Goal: Information Seeking & Learning: Compare options

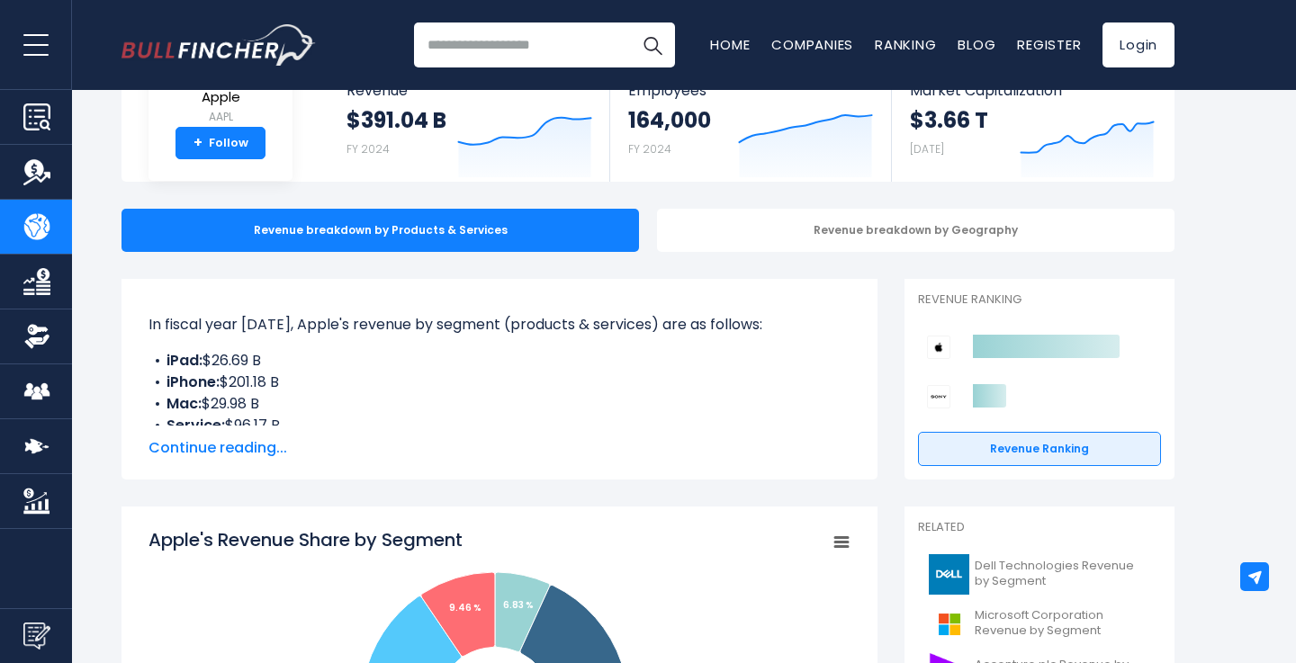
scroll to position [126, 0]
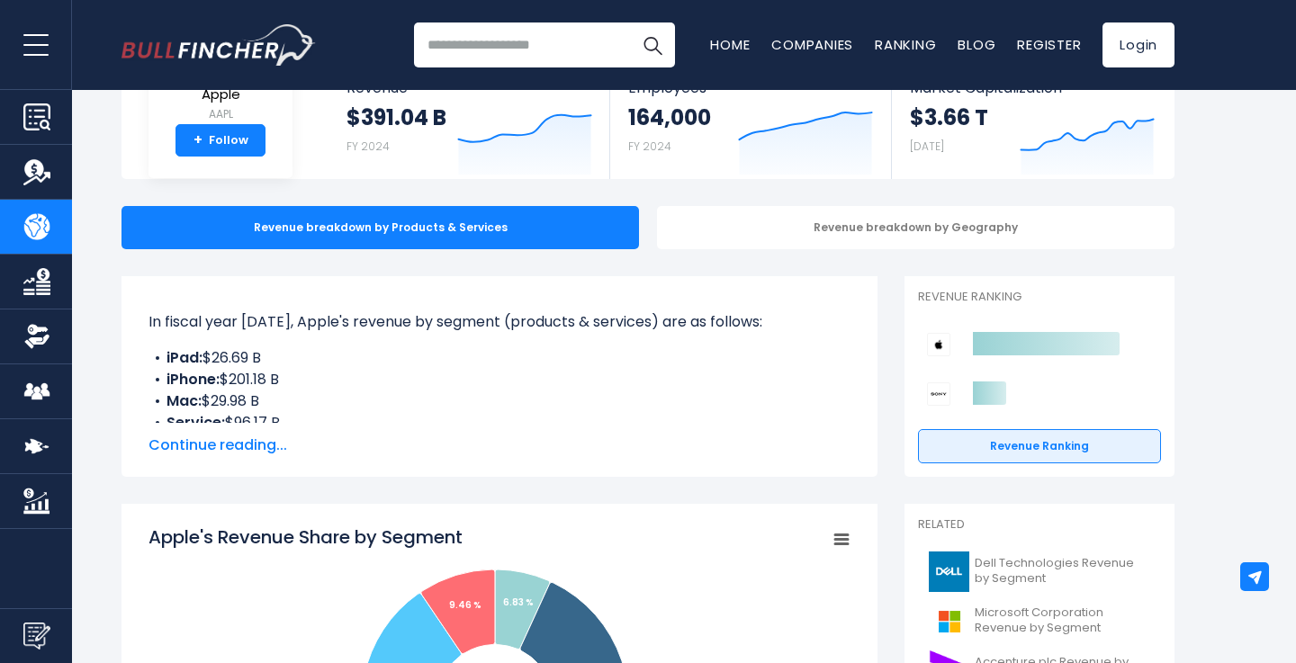
click at [269, 442] on span "Continue reading..." at bounding box center [499, 446] width 702 height 22
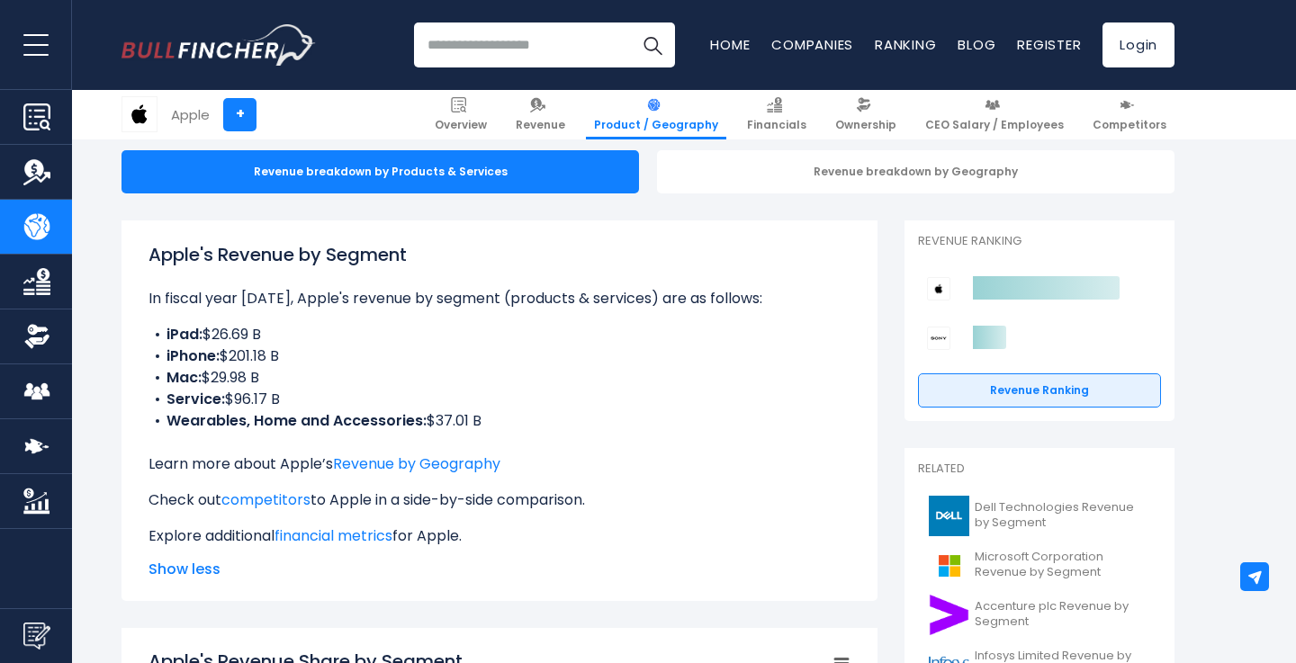
scroll to position [185, 0]
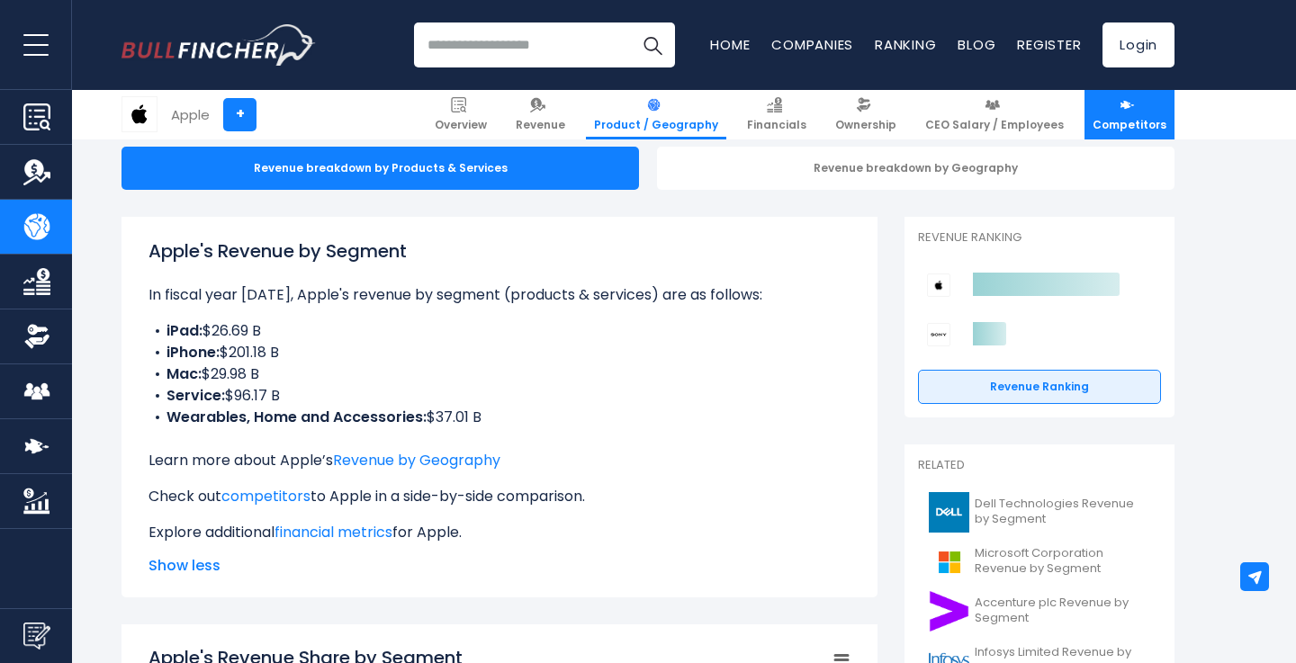
click at [1128, 111] on img at bounding box center [1126, 104] width 15 height 15
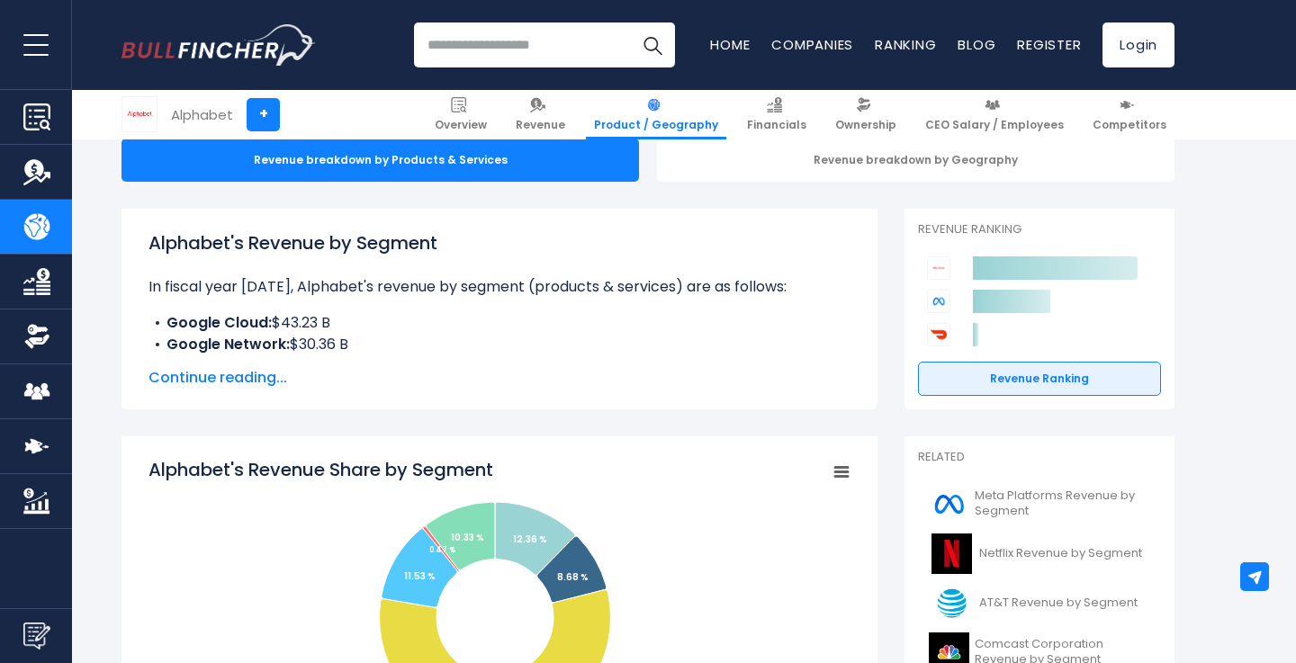
scroll to position [202, 0]
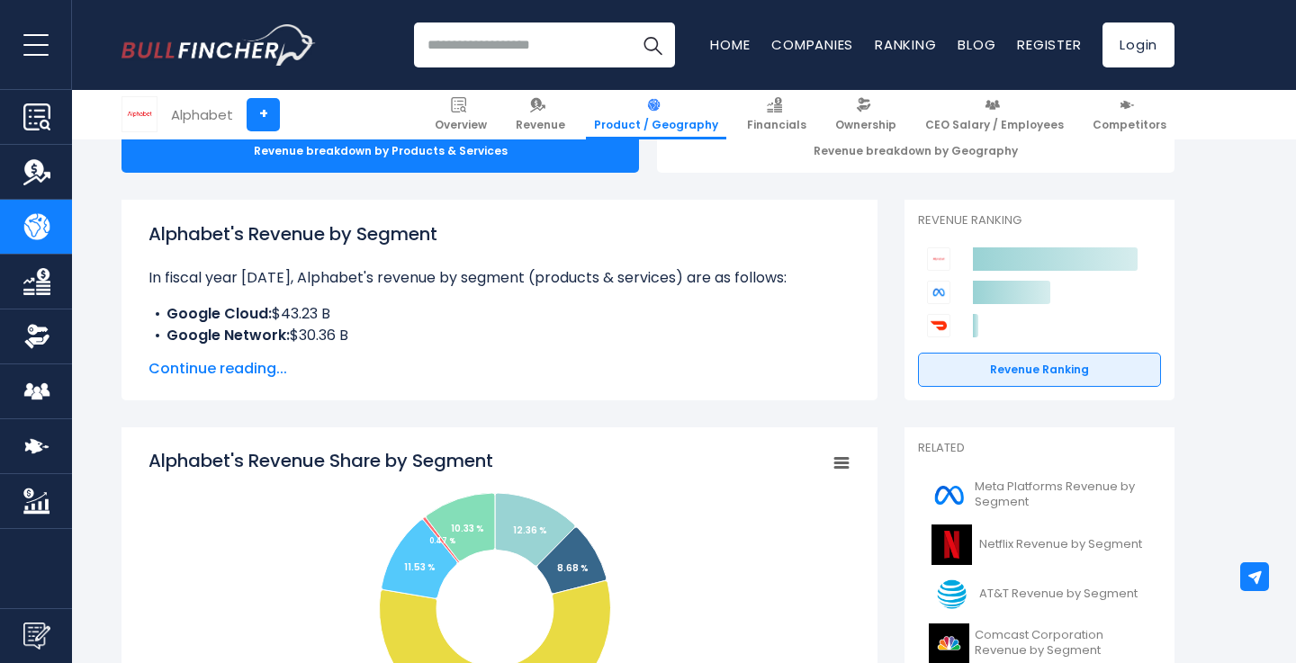
click at [217, 362] on span "Continue reading..." at bounding box center [499, 369] width 702 height 22
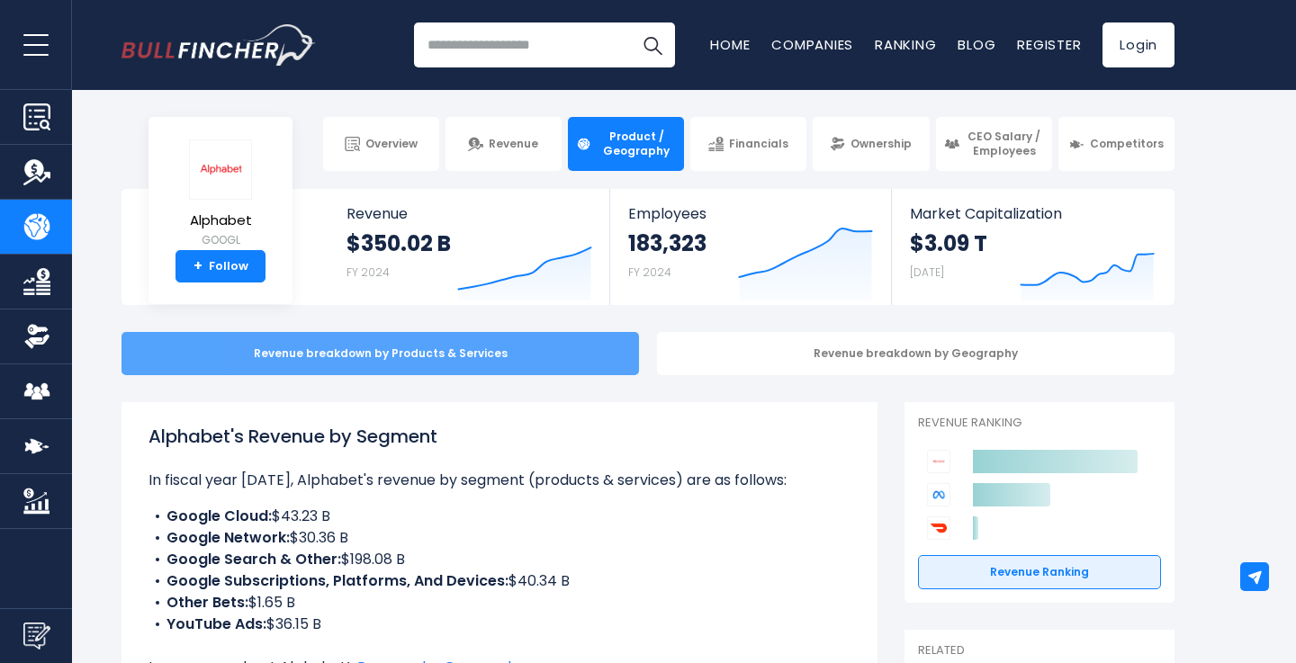
scroll to position [0, 0]
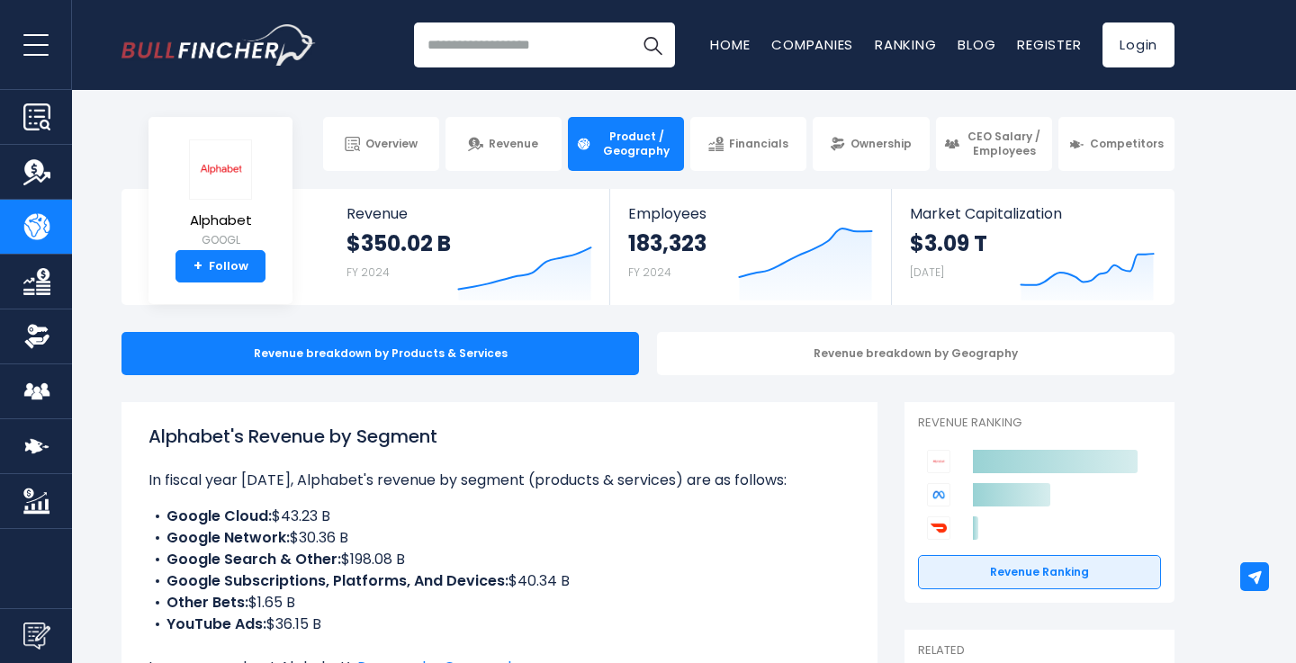
click at [447, 43] on input "search" at bounding box center [544, 44] width 261 height 45
type input "*******"
click at [652, 45] on button "Search" at bounding box center [652, 44] width 45 height 45
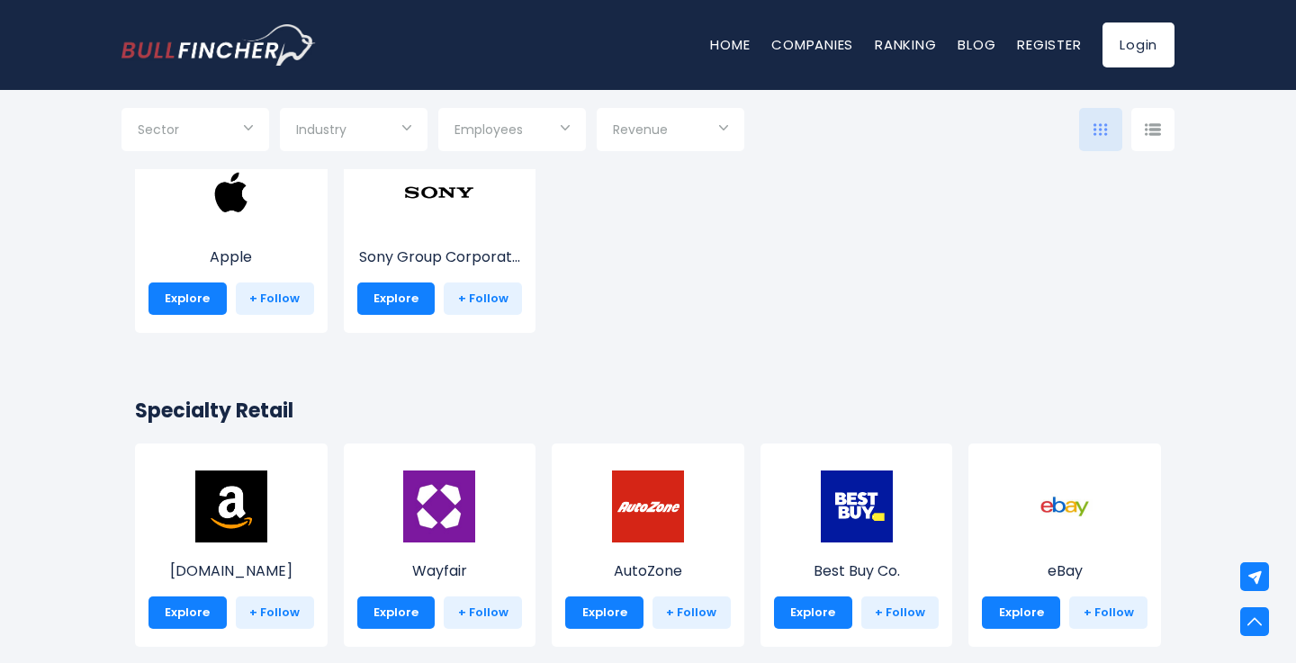
scroll to position [434, 0]
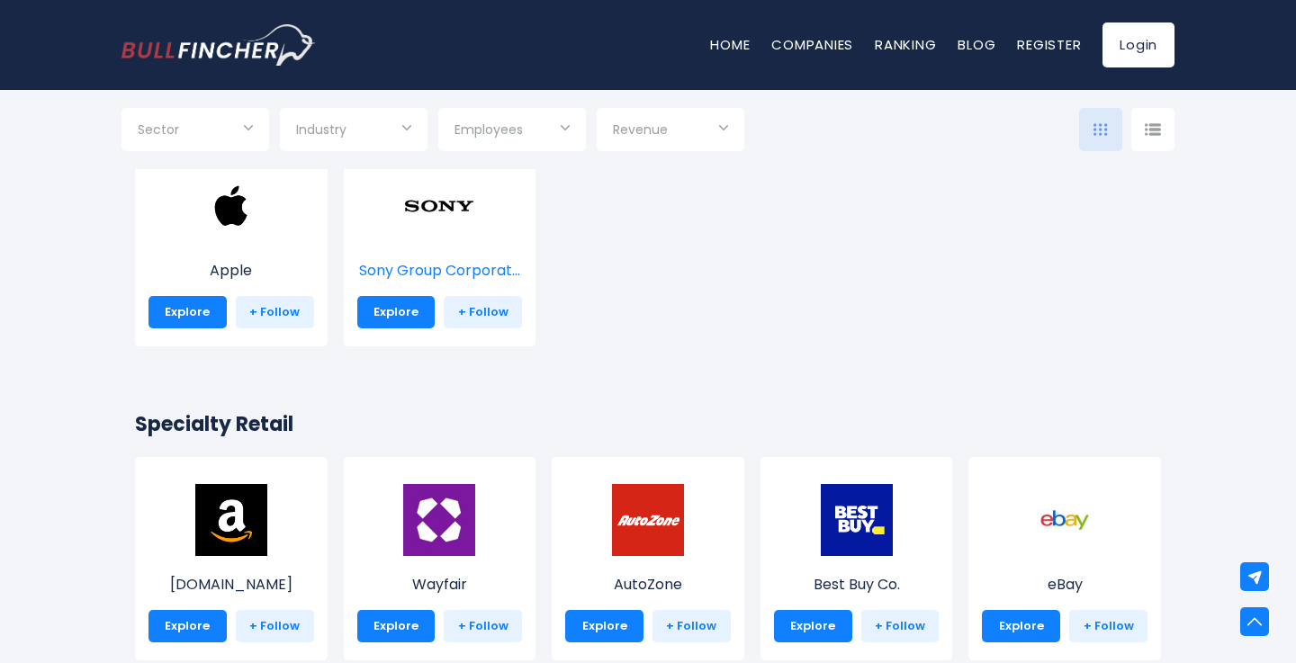
click at [437, 213] on img at bounding box center [439, 206] width 72 height 72
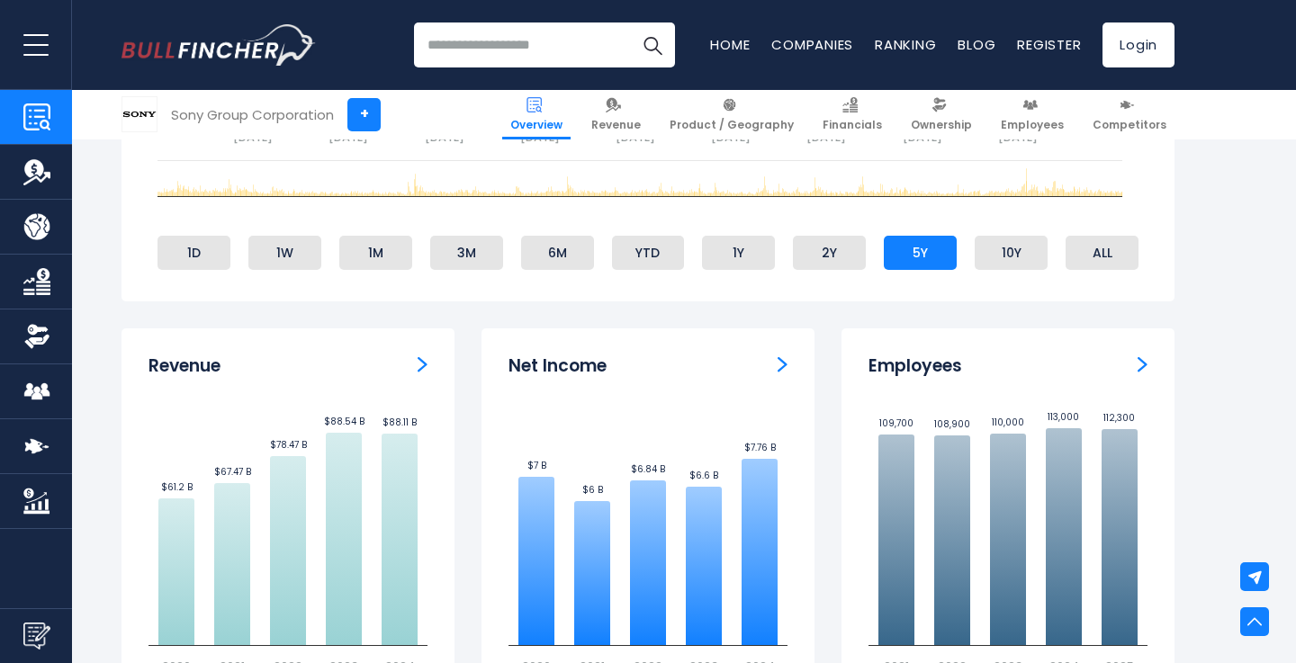
scroll to position [1000, 0]
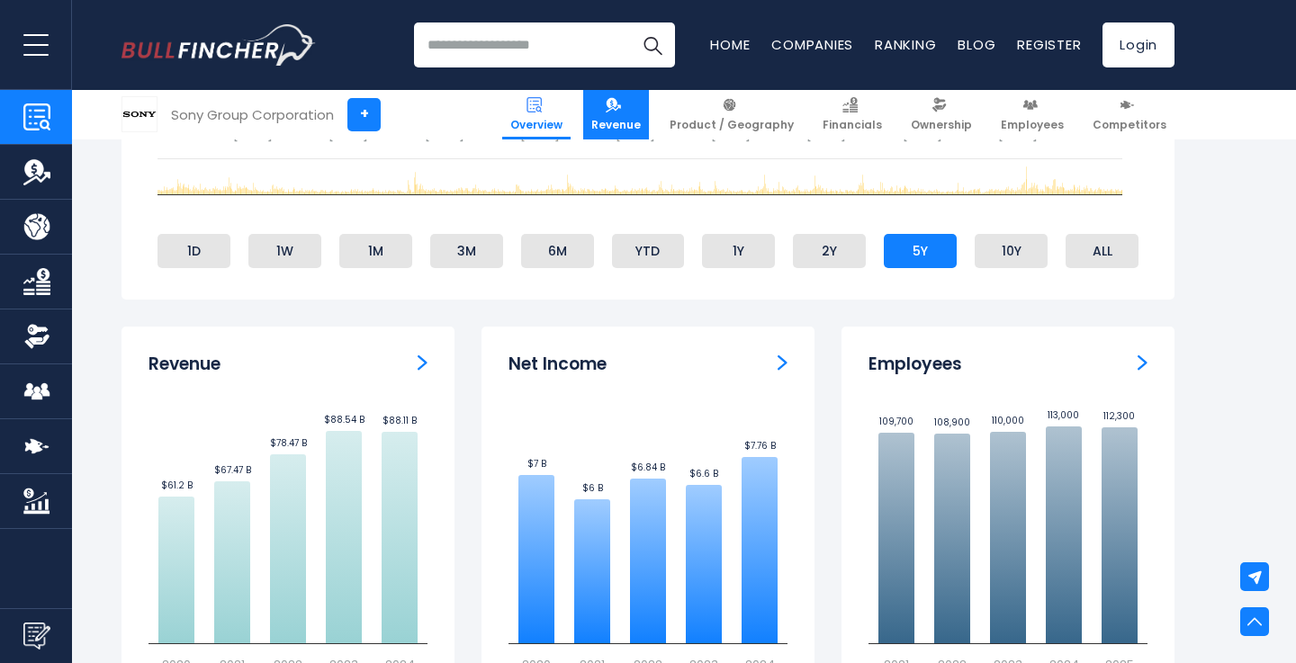
click at [636, 119] on span "Revenue" at bounding box center [615, 125] width 49 height 14
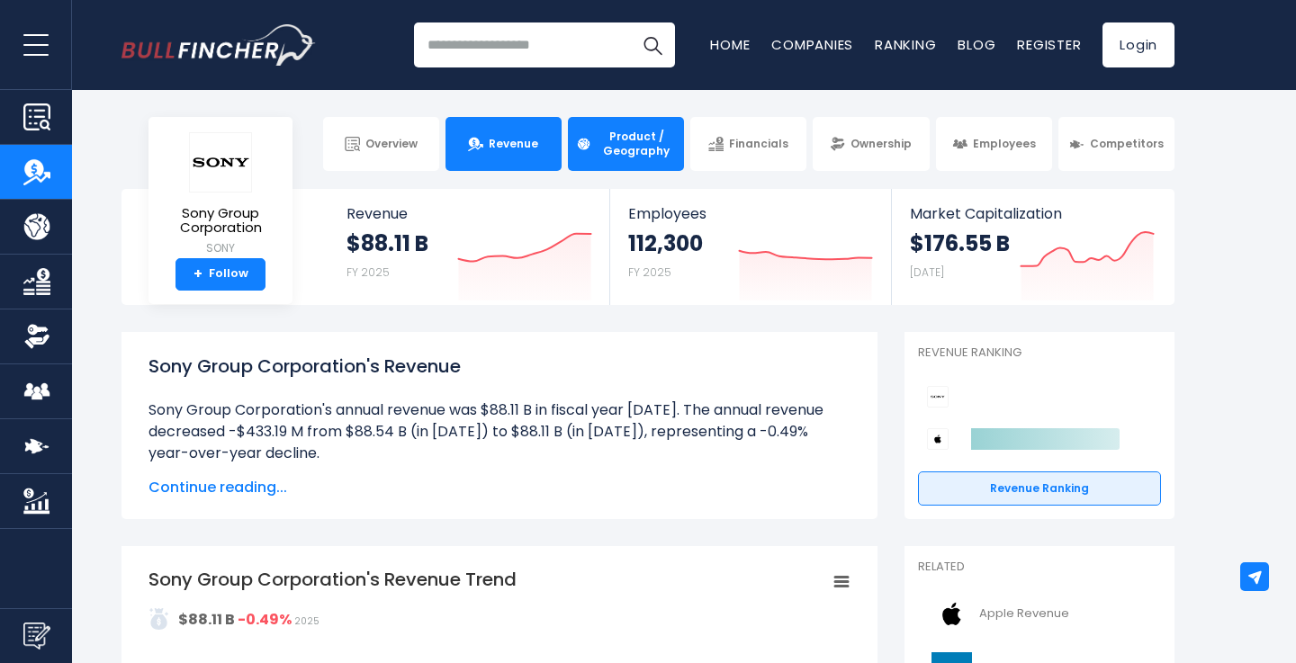
click at [656, 147] on span "Product / Geography" at bounding box center [635, 144] width 79 height 28
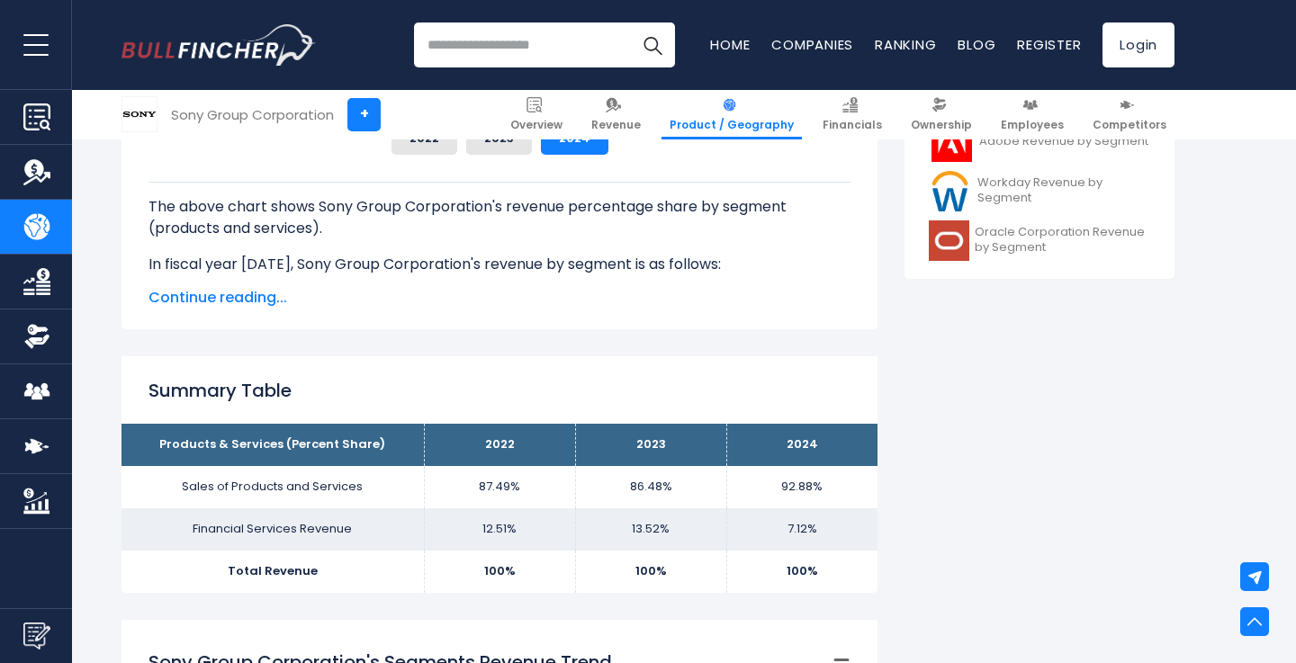
scroll to position [919, 0]
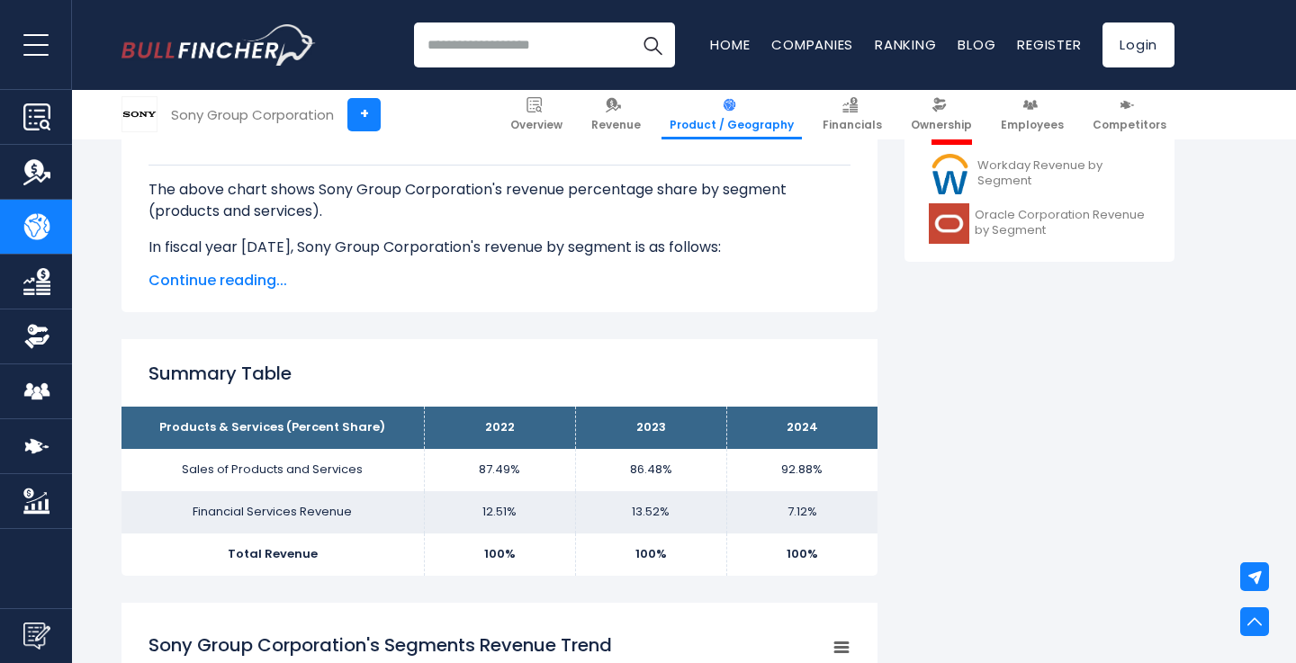
click at [511, 42] on input "search" at bounding box center [544, 44] width 261 height 45
type input "**********"
click at [652, 45] on button "Search" at bounding box center [652, 44] width 45 height 45
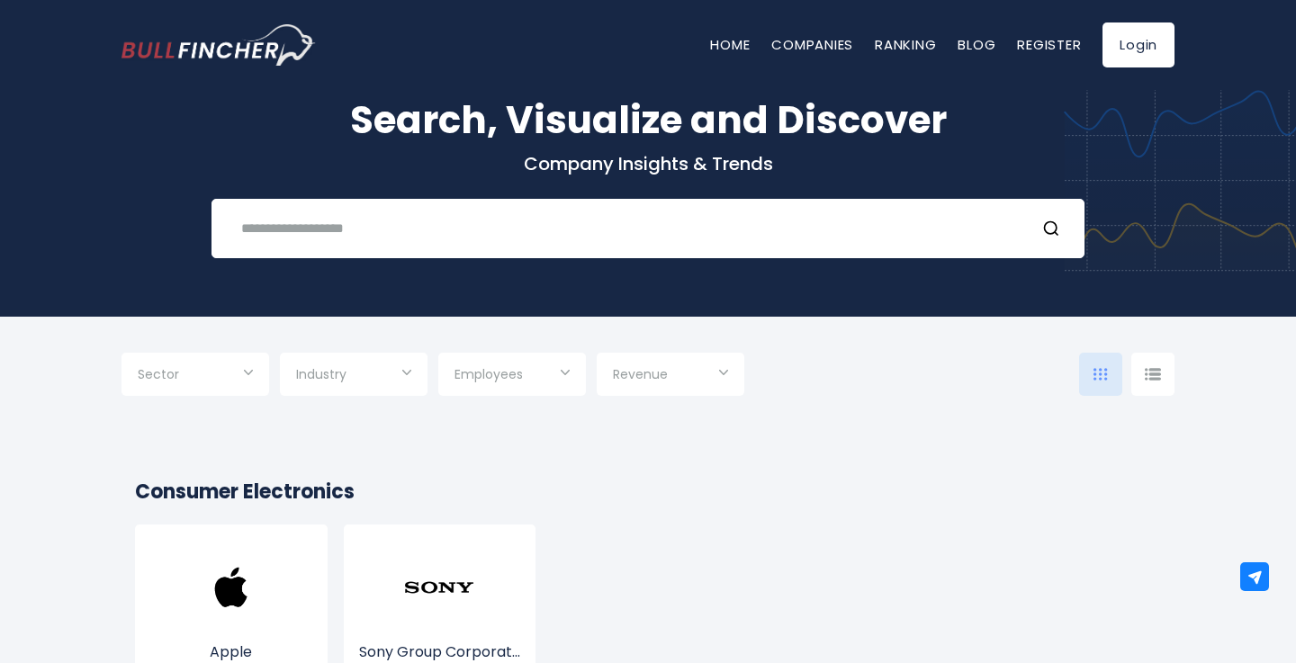
scroll to position [79, 0]
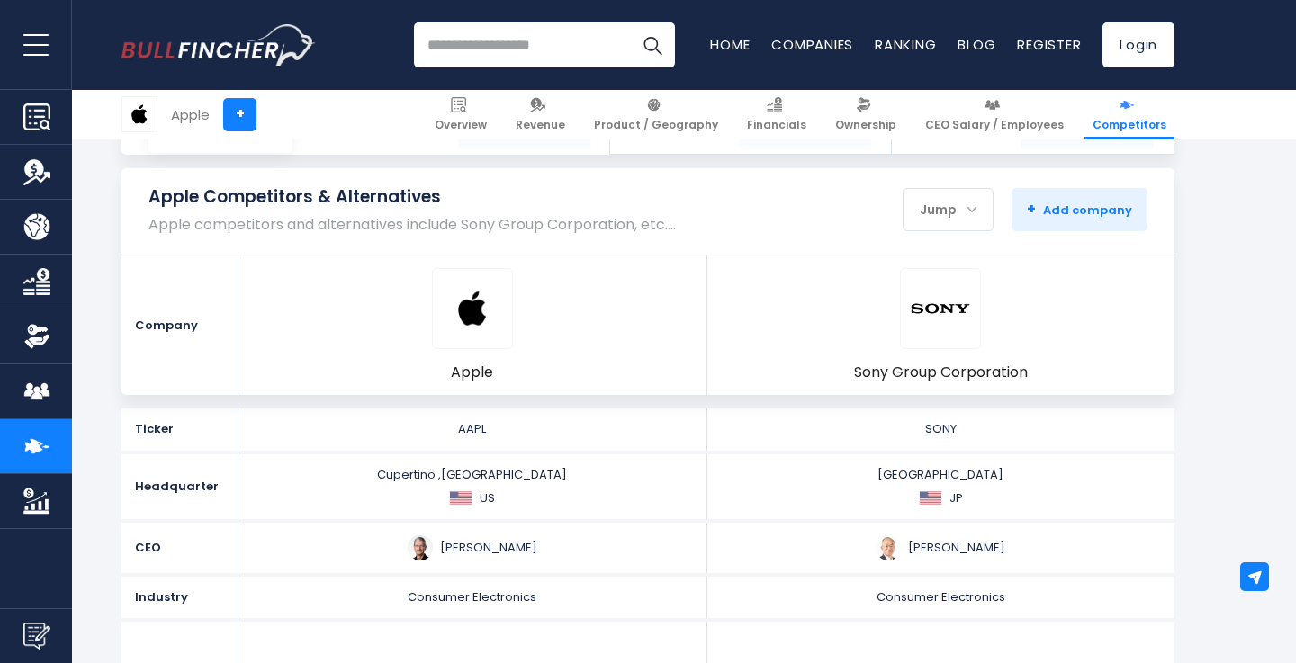
scroll to position [139, 0]
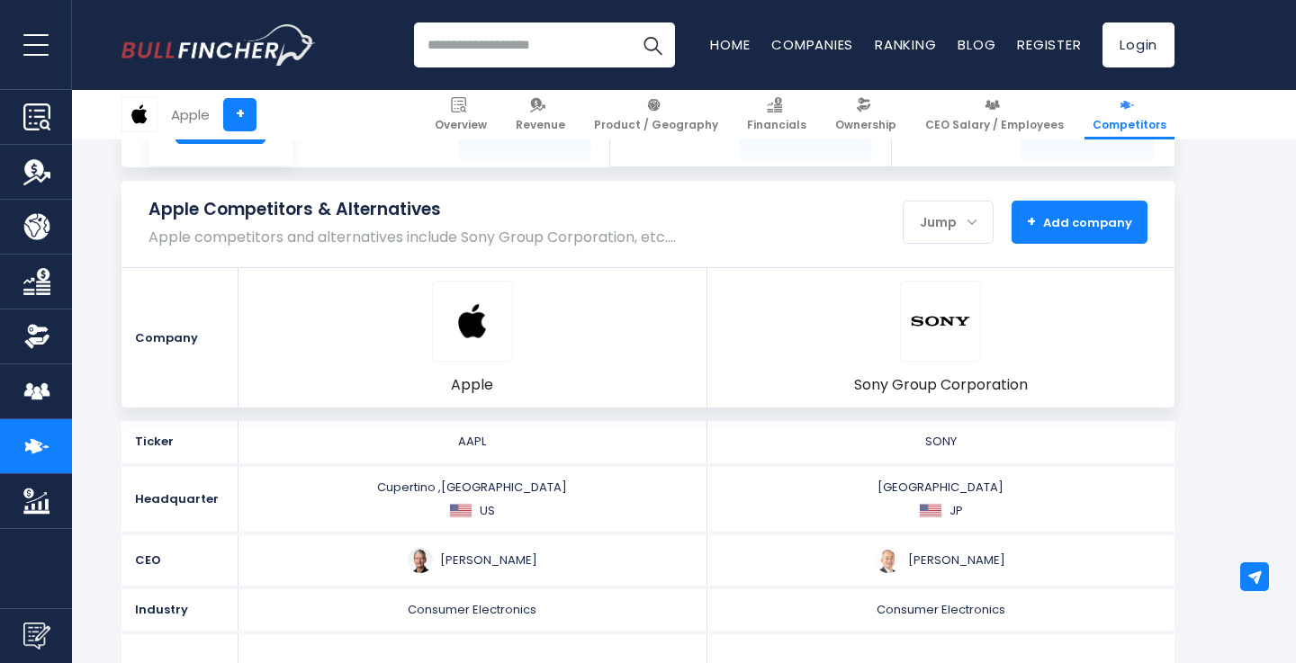
click at [1103, 238] on button "+ Add company - Hide" at bounding box center [1079, 222] width 136 height 43
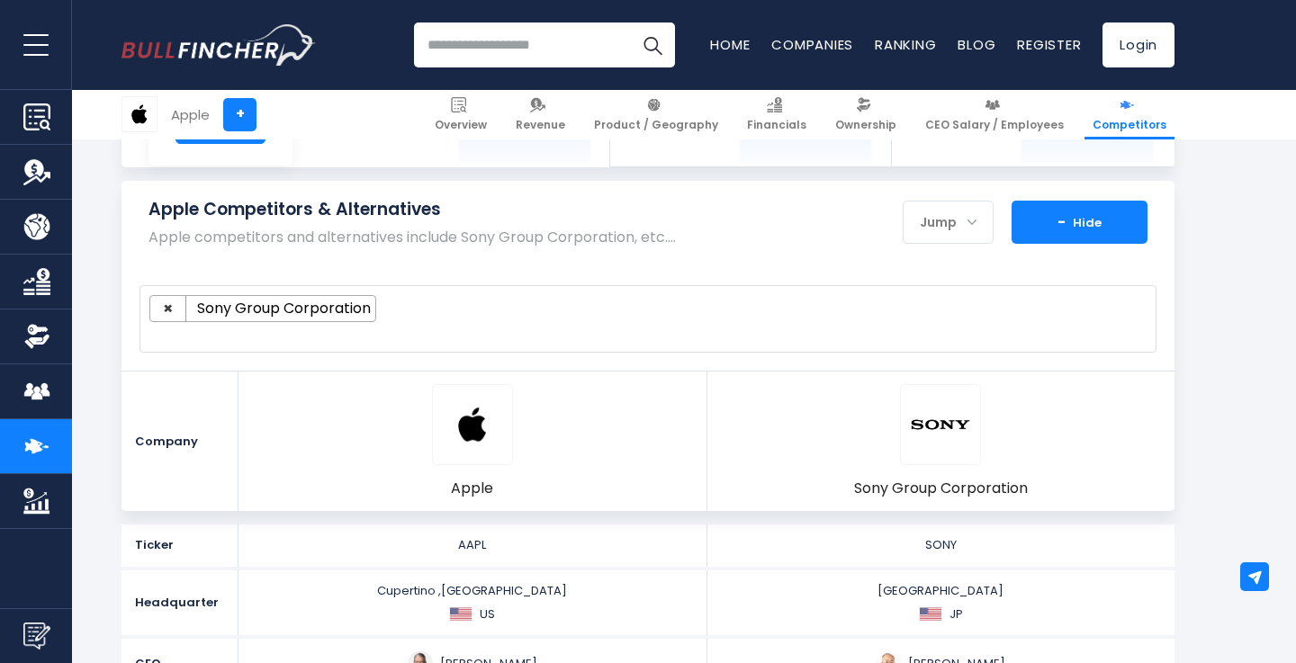
click at [1098, 233] on button "+ Add company - Hide" at bounding box center [1079, 222] width 136 height 43
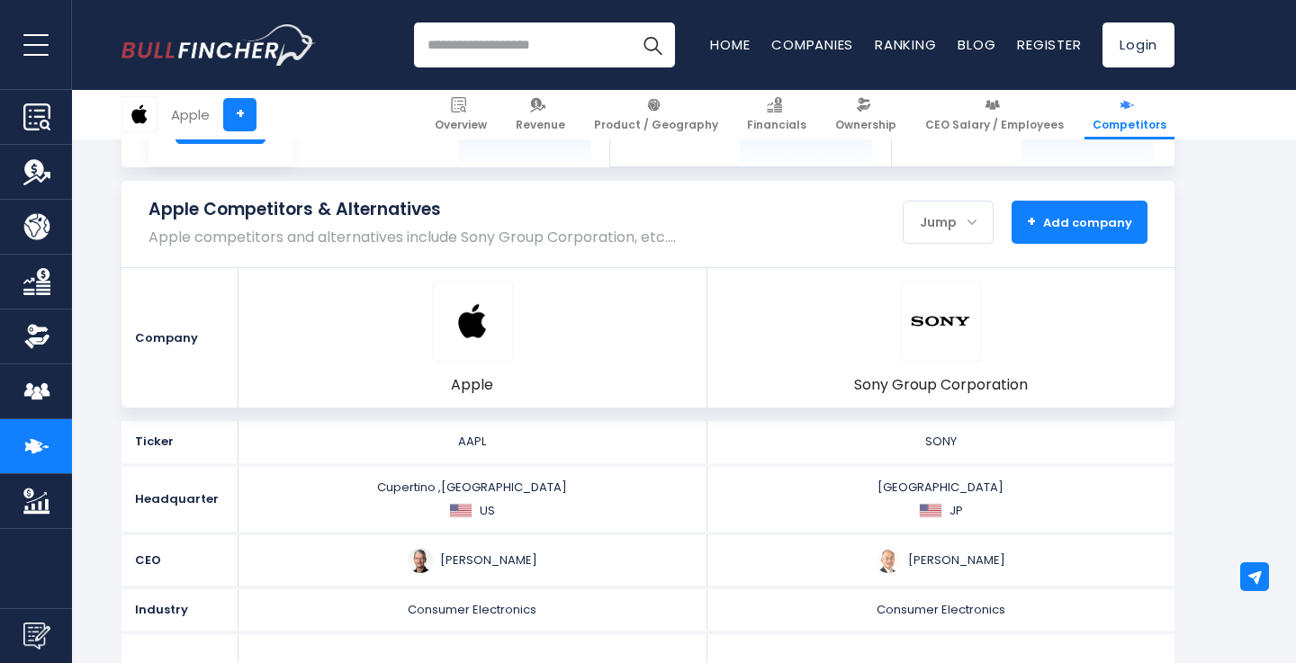
click at [1098, 233] on button "+ Add company - Hide" at bounding box center [1079, 222] width 136 height 43
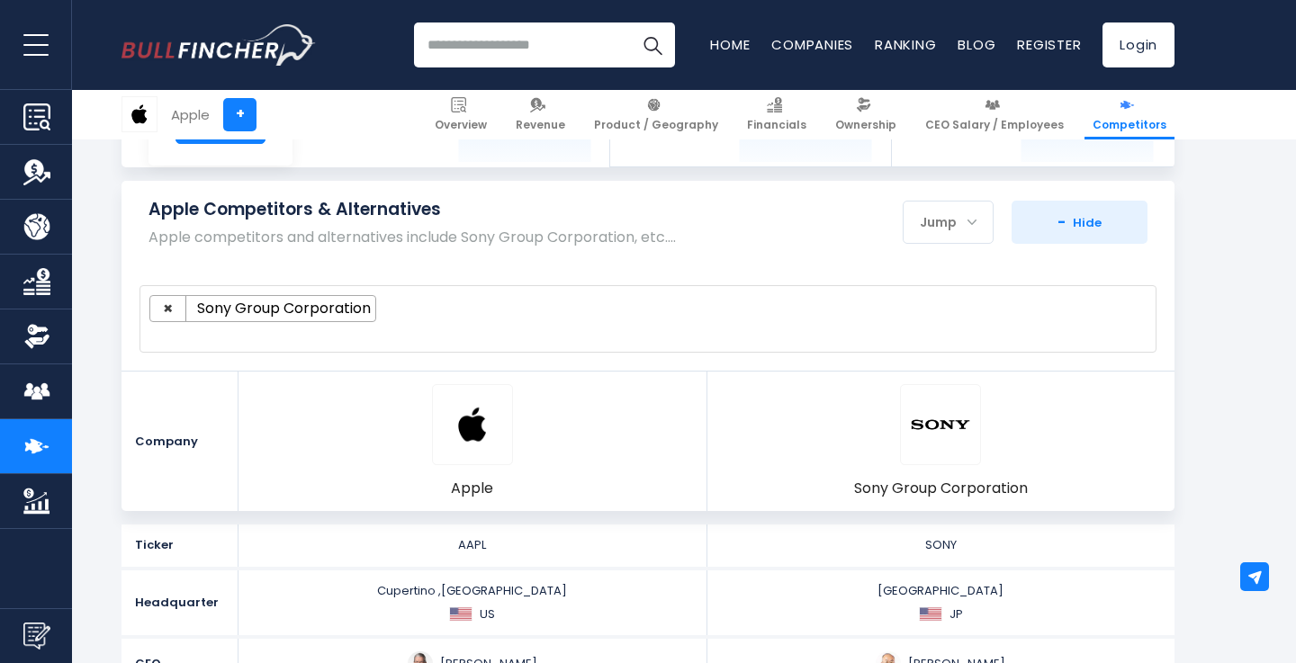
click at [959, 237] on div "Jump" at bounding box center [947, 222] width 89 height 38
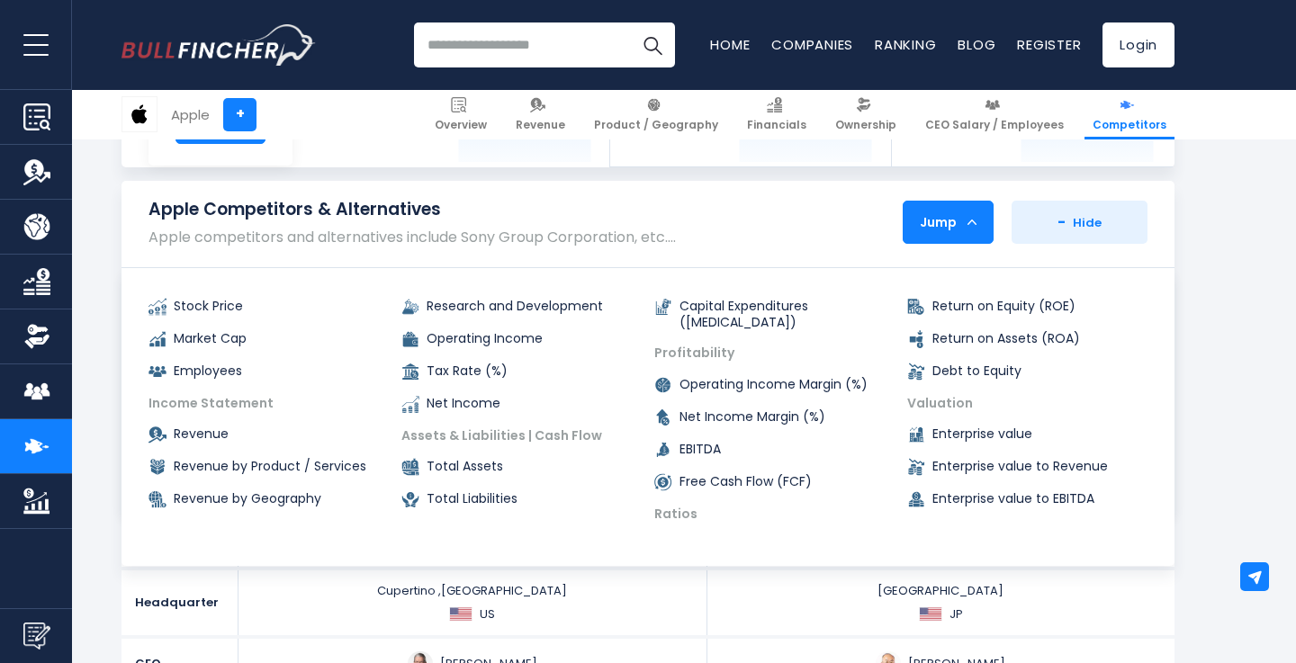
click at [959, 237] on div "Jump" at bounding box center [947, 222] width 89 height 38
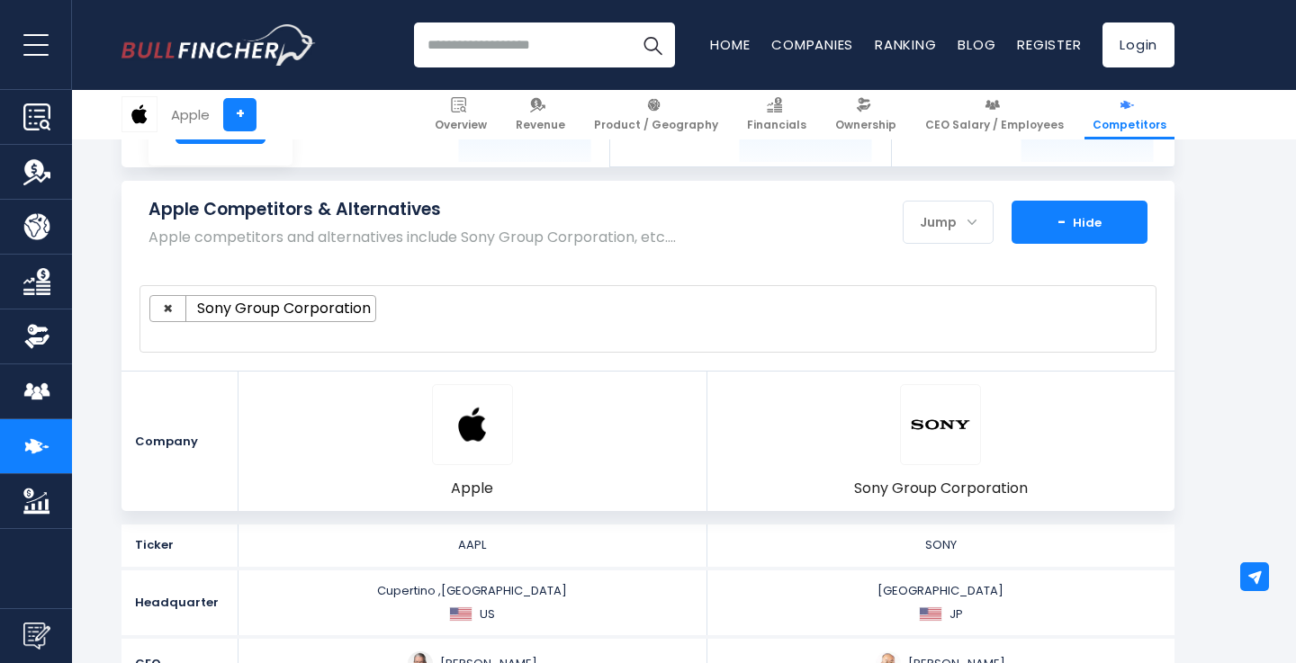
click at [1063, 225] on strong "-" at bounding box center [1061, 221] width 8 height 21
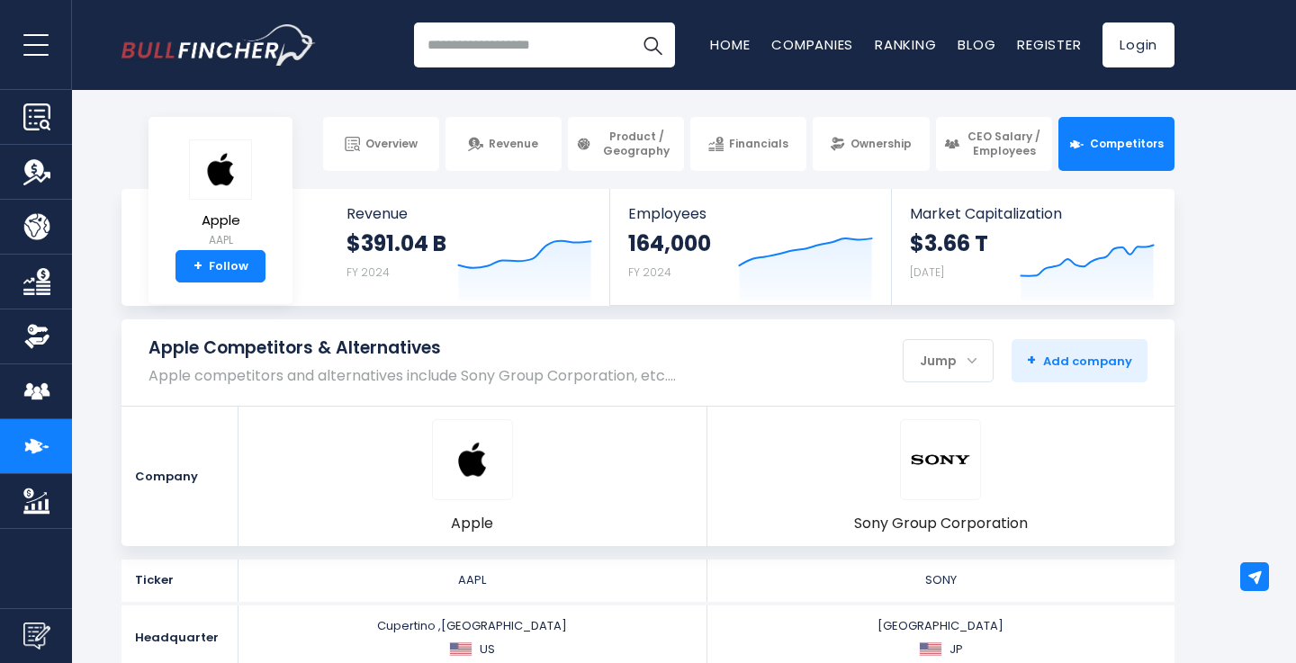
scroll to position [0, 0]
click at [1099, 373] on button "+ Add company - Hide" at bounding box center [1079, 360] width 136 height 43
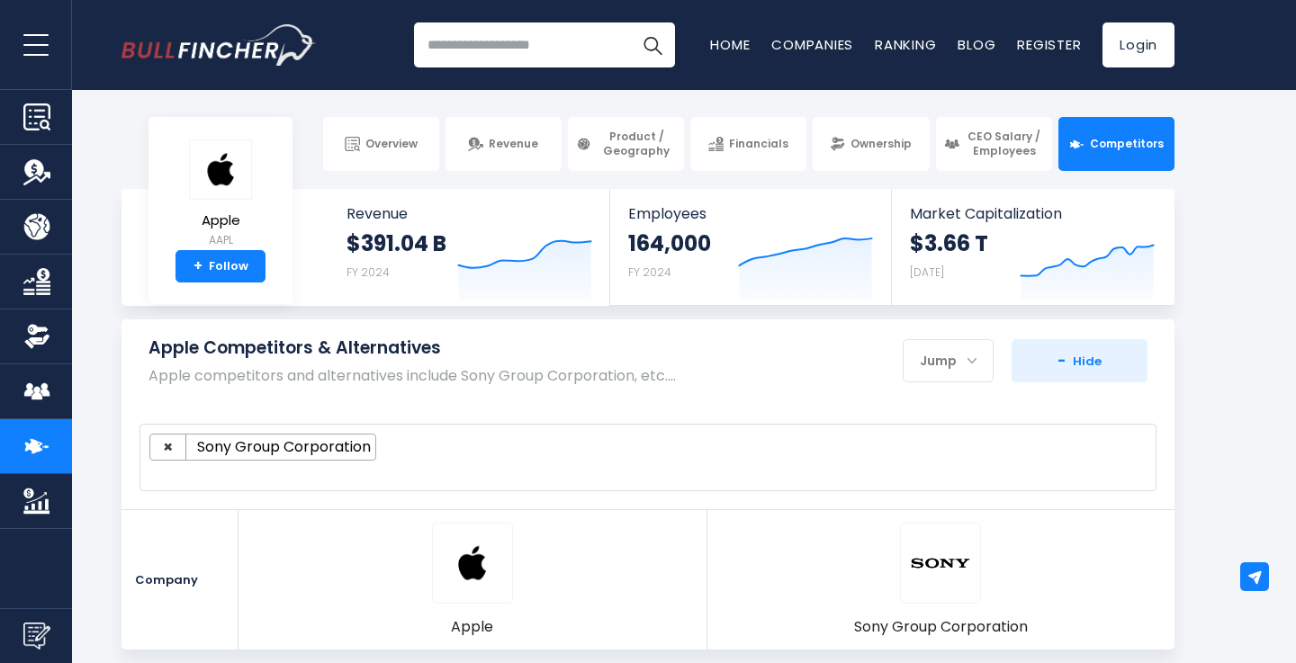
click at [345, 438] on span "Sony Group Corporation" at bounding box center [285, 447] width 180 height 18
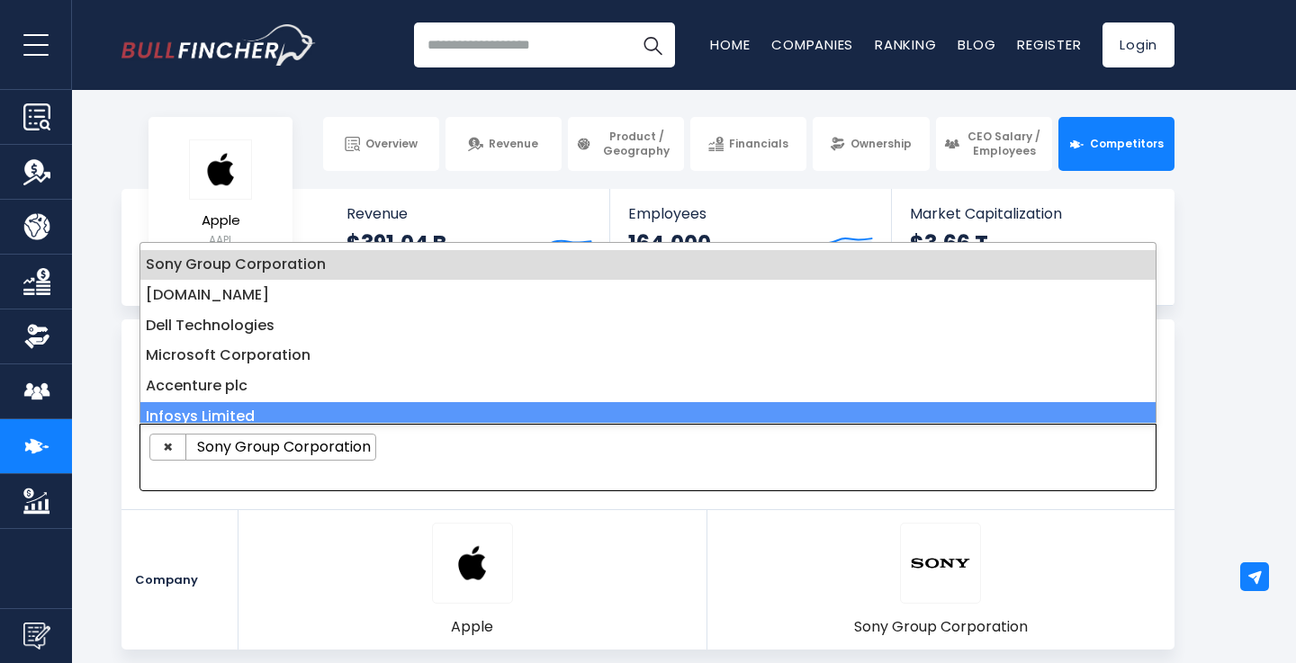
click at [435, 451] on ul "× Sony Group Corporation" at bounding box center [639, 447] width 981 height 27
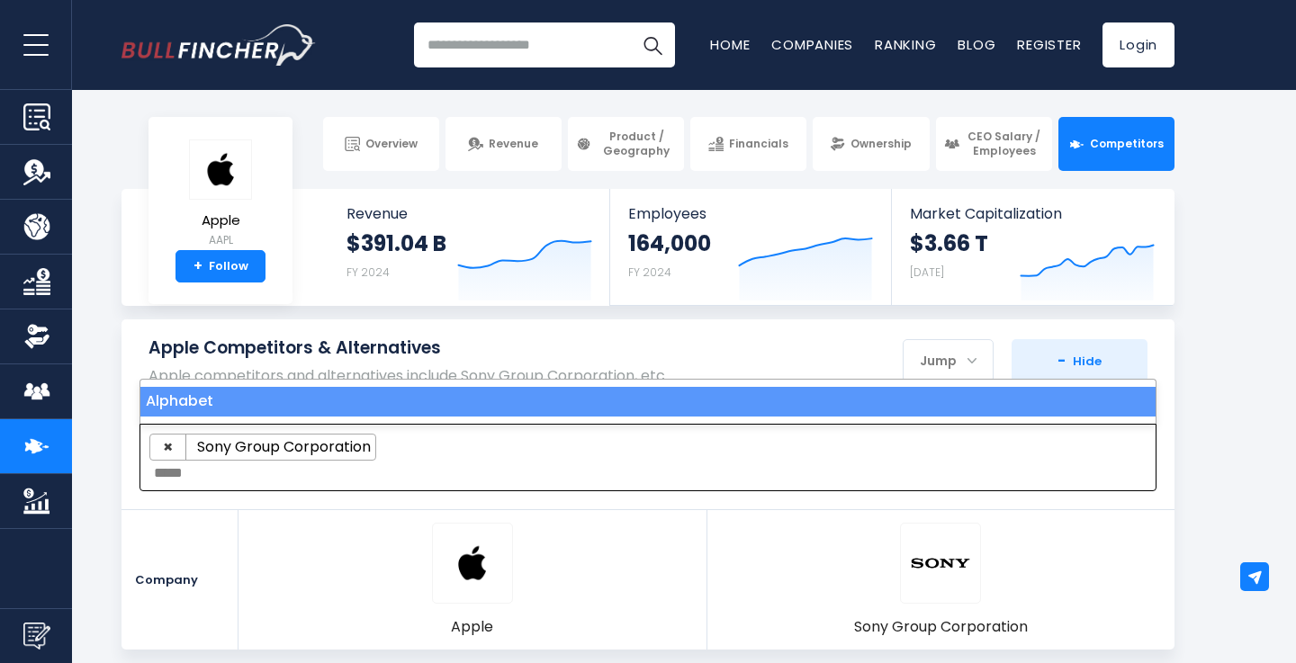
type textarea "*****"
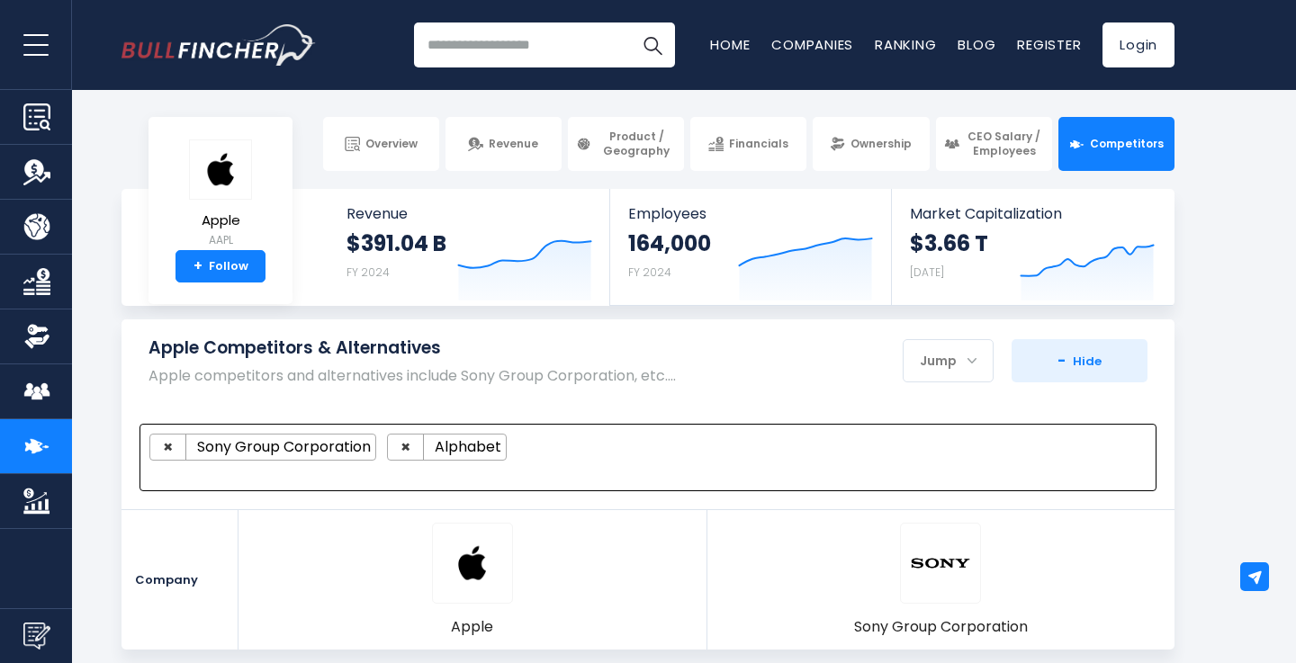
click at [812, 353] on div "Apple Competitors & Alternatives Apple competitors and alternatives include Son…" at bounding box center [647, 362] width 1053 height 86
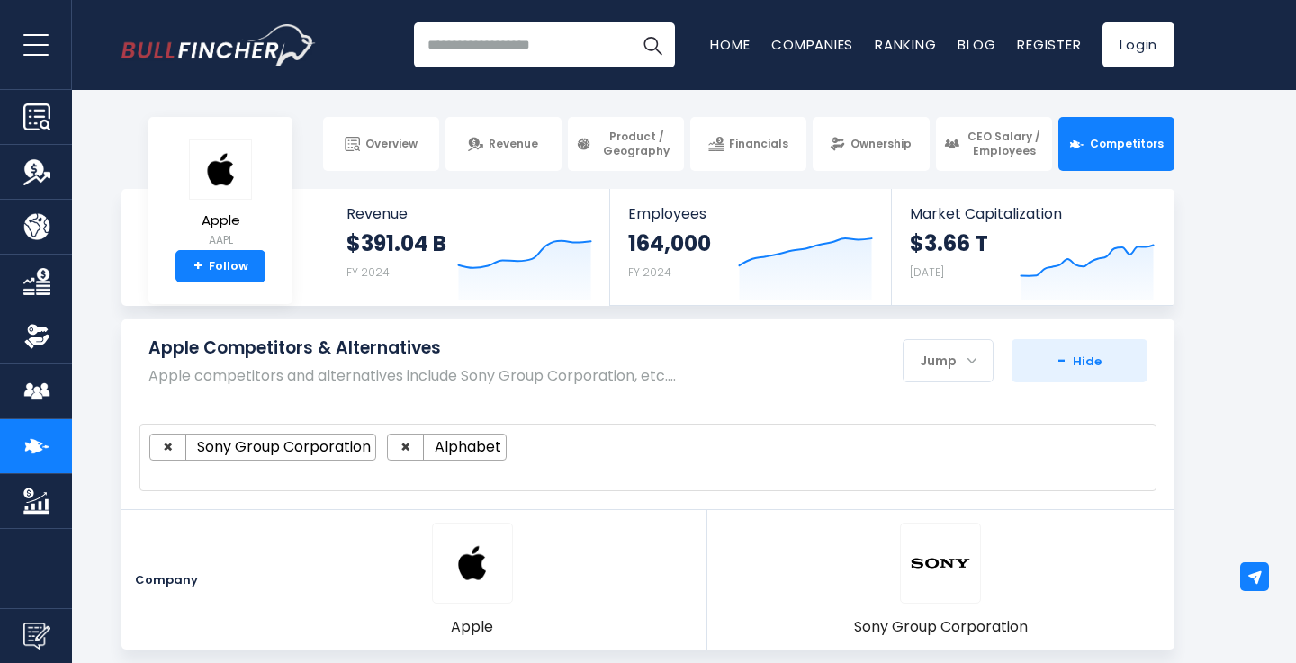
click at [1055, 403] on div "Apple Competitors & Alternatives Apple competitors and alternatives include Son…" at bounding box center [647, 362] width 1053 height 86
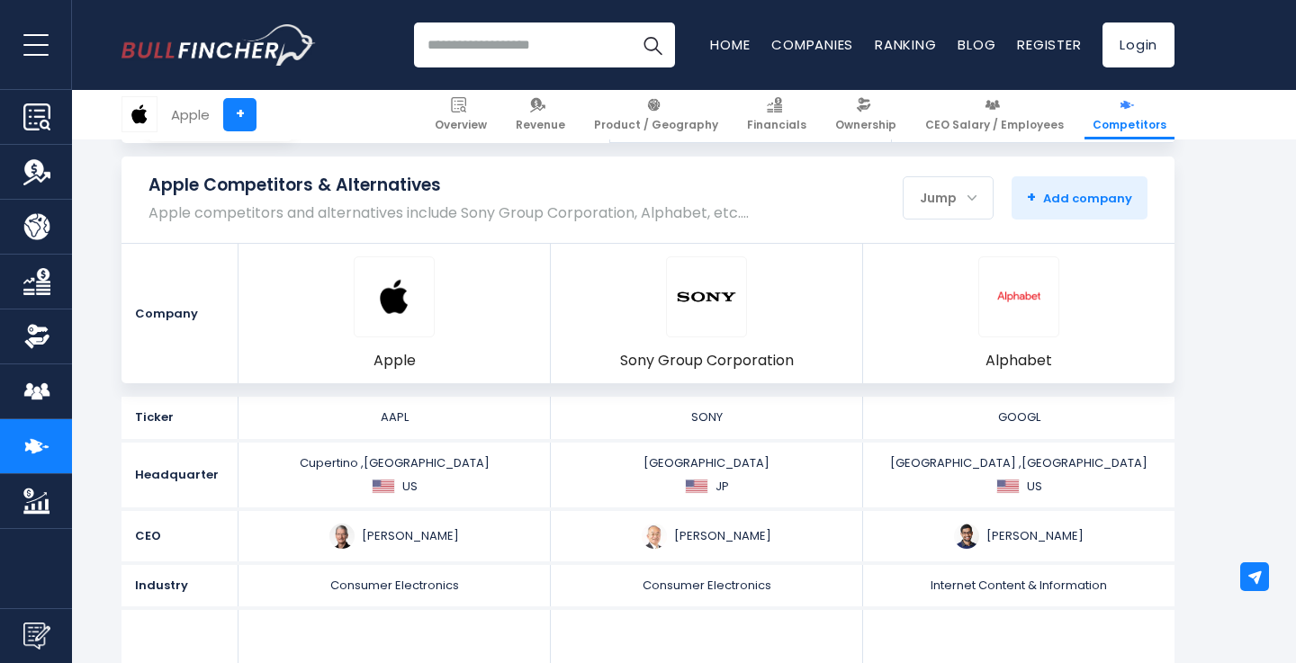
scroll to position [157, 0]
